Goal: Transaction & Acquisition: Purchase product/service

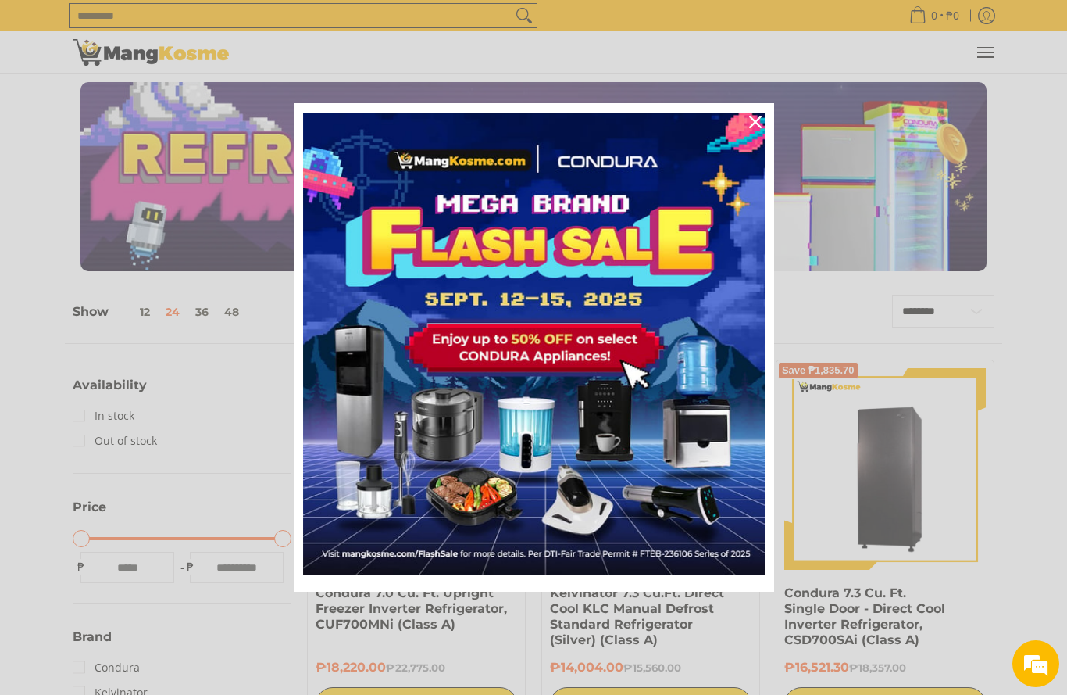
click at [753, 113] on div "Close" at bounding box center [755, 121] width 25 height 25
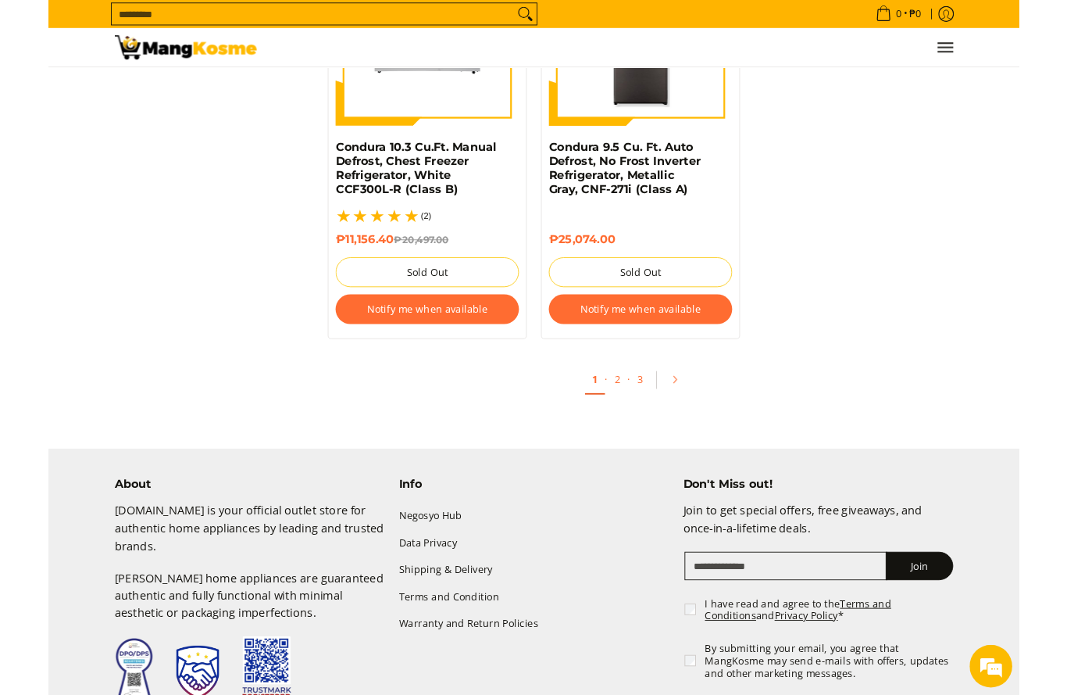
scroll to position [3383, 0]
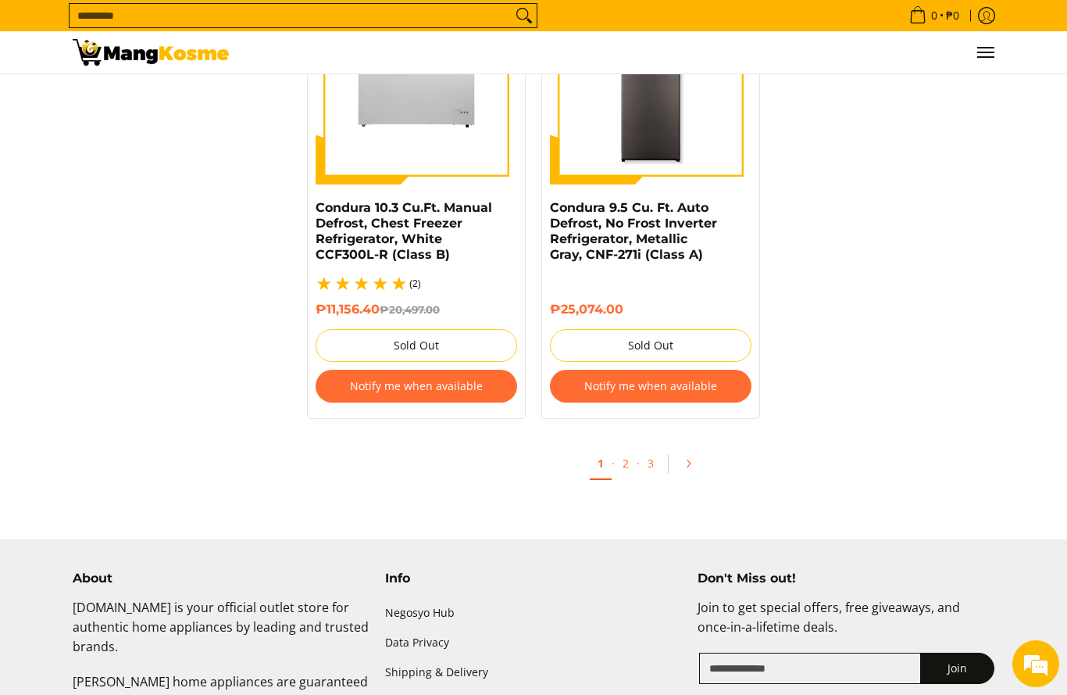
click at [619, 448] on link "2" at bounding box center [626, 463] width 22 height 30
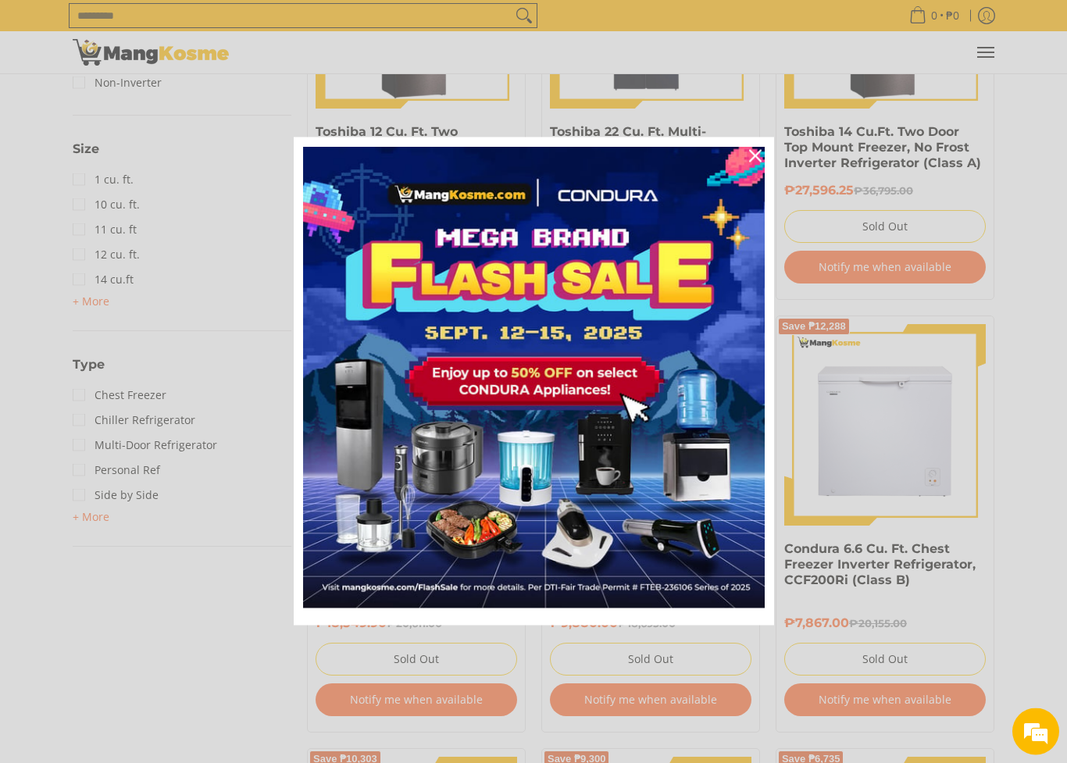
click at [763, 157] on div "Close" at bounding box center [755, 156] width 25 height 25
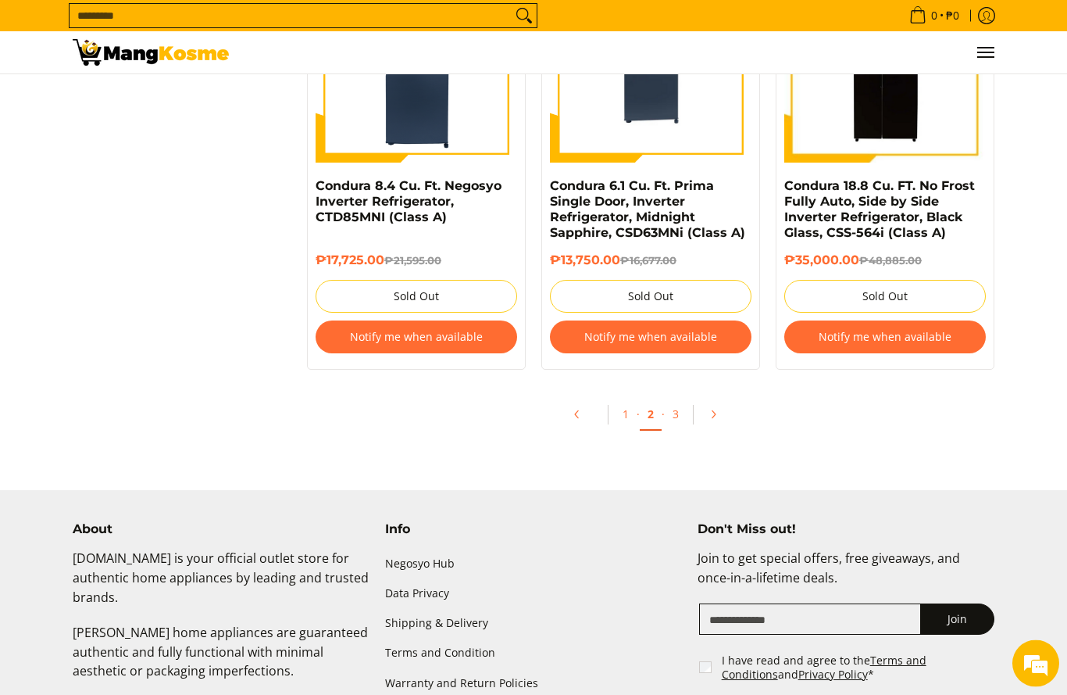
scroll to position [3405, 0]
click at [674, 416] on link "3" at bounding box center [676, 413] width 22 height 30
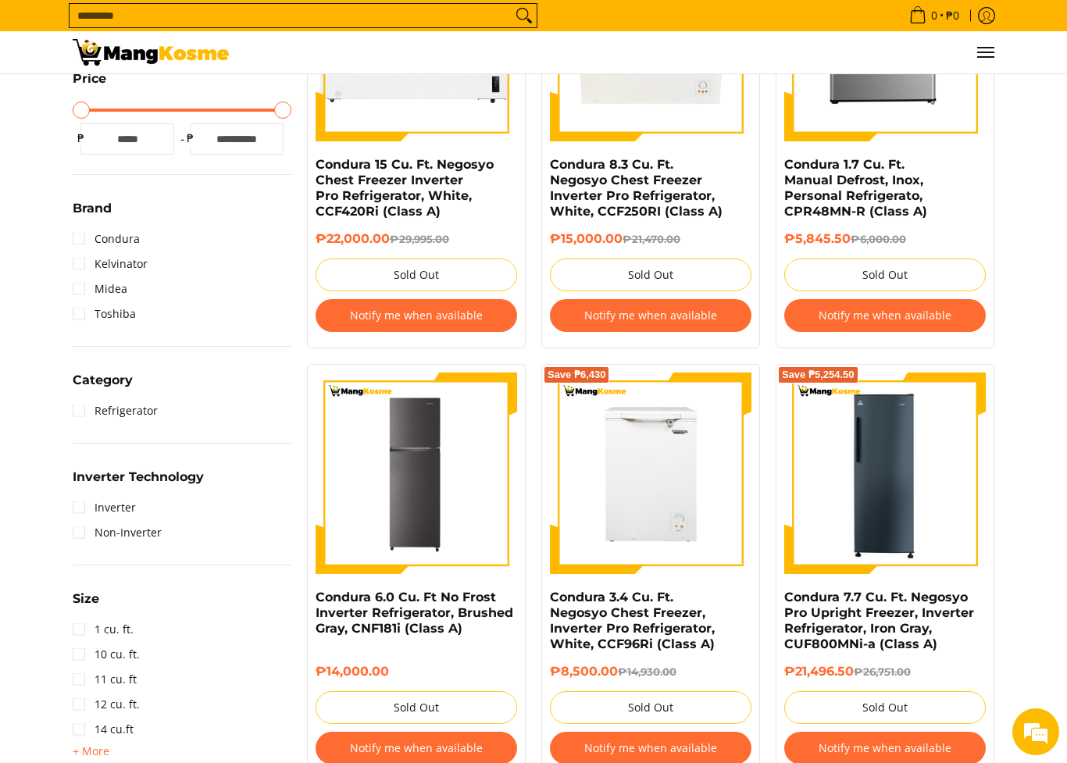
scroll to position [611, 0]
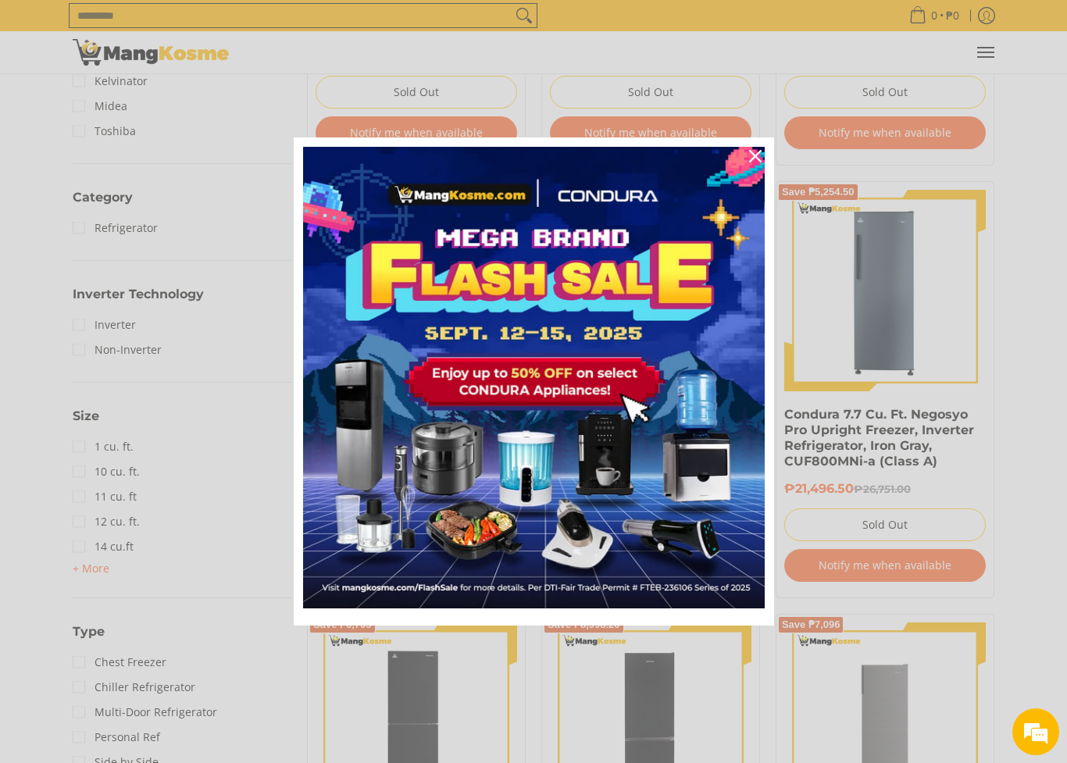
click at [757, 161] on icon "close icon" at bounding box center [755, 156] width 13 height 13
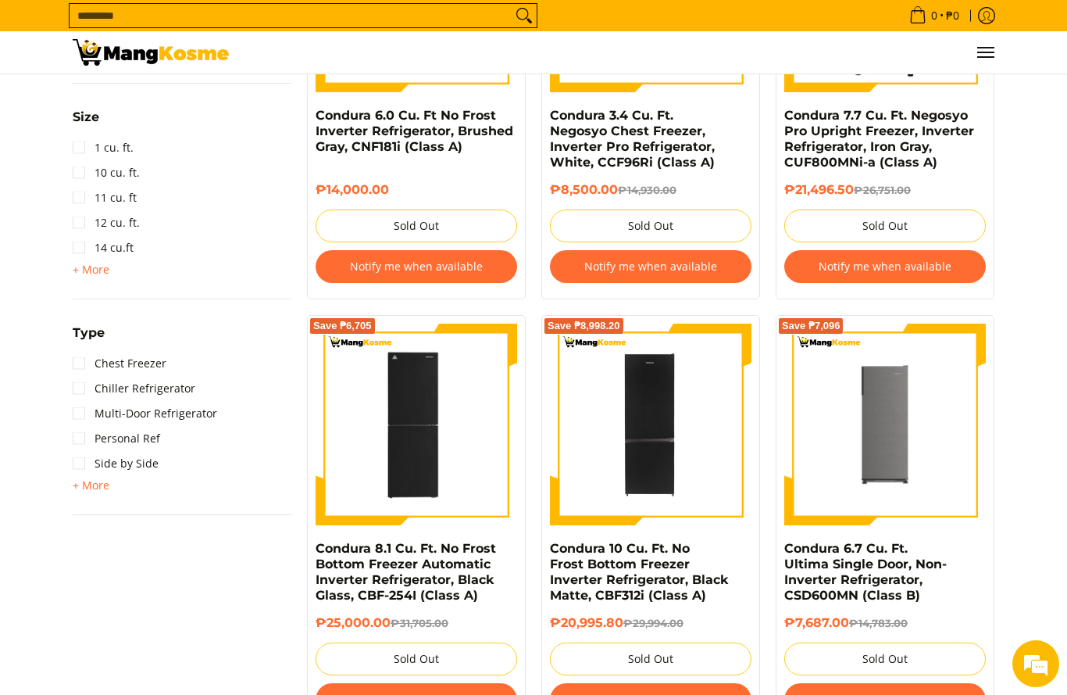
scroll to position [909, 0]
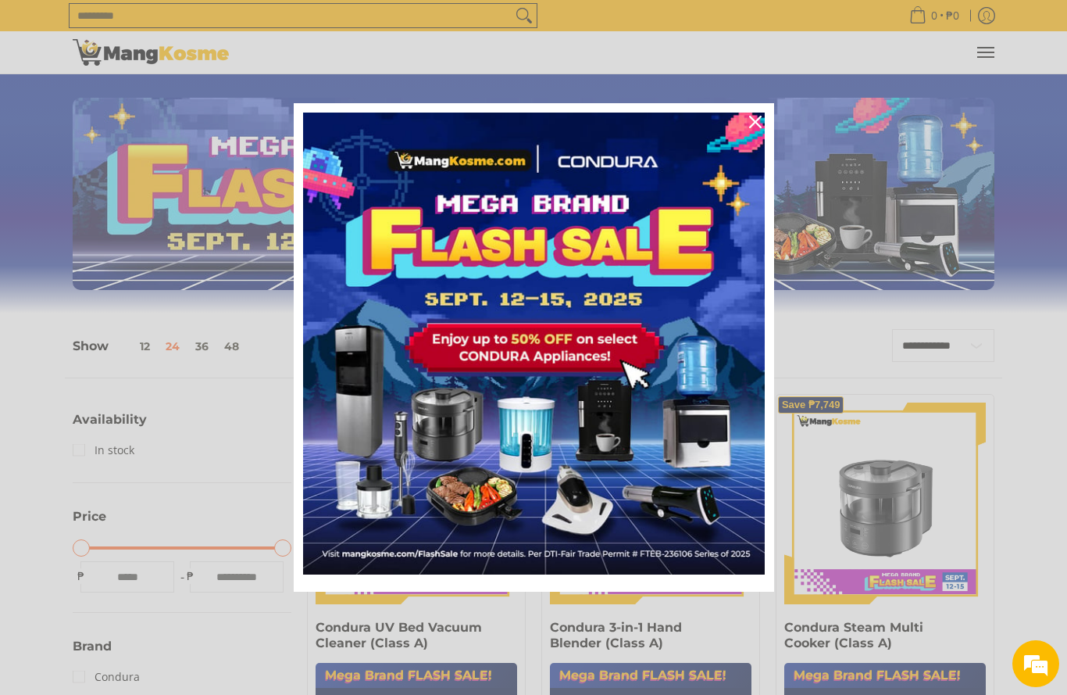
click at [758, 114] on div "Close" at bounding box center [755, 121] width 25 height 25
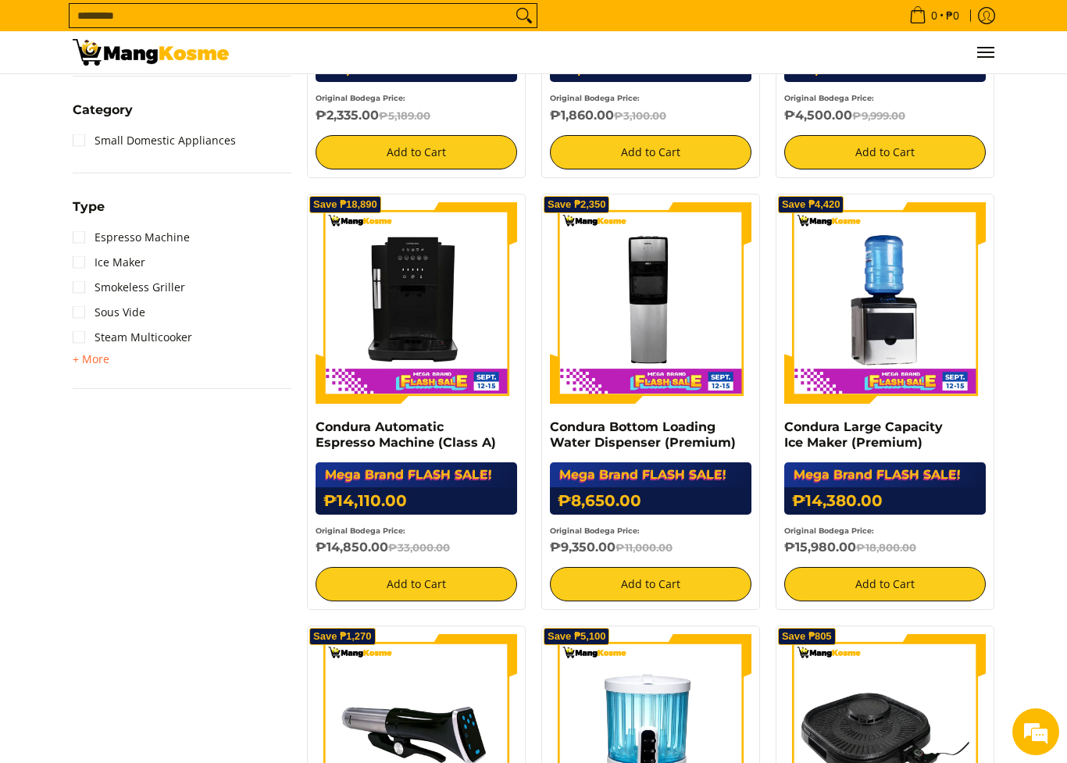
scroll to position [545, 0]
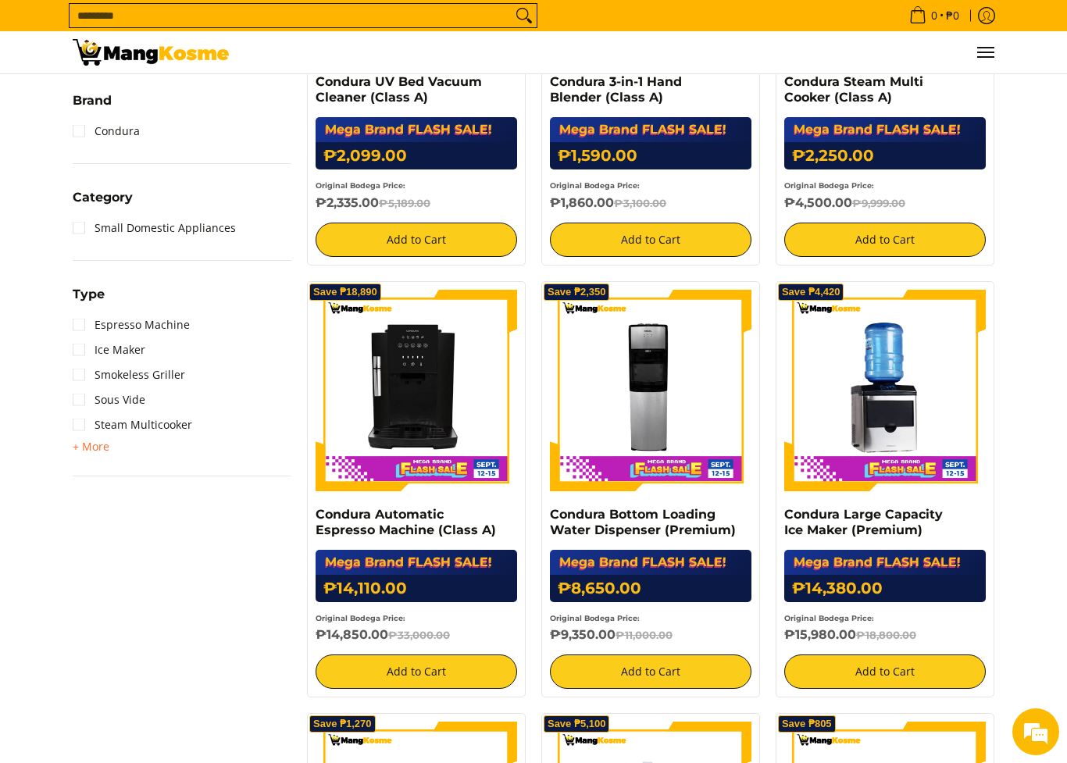
click at [602, 634] on h6 "₱9,350.00 ₱11,000.00" at bounding box center [651, 635] width 202 height 16
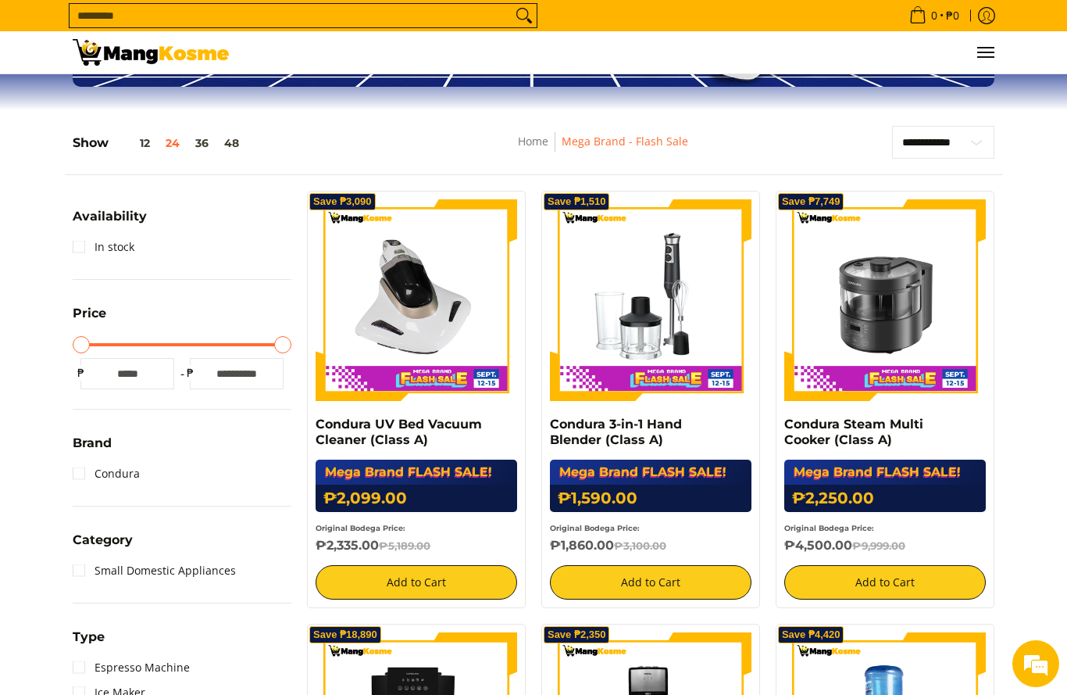
scroll to position [0, 0]
